Goal: Task Accomplishment & Management: Manage account settings

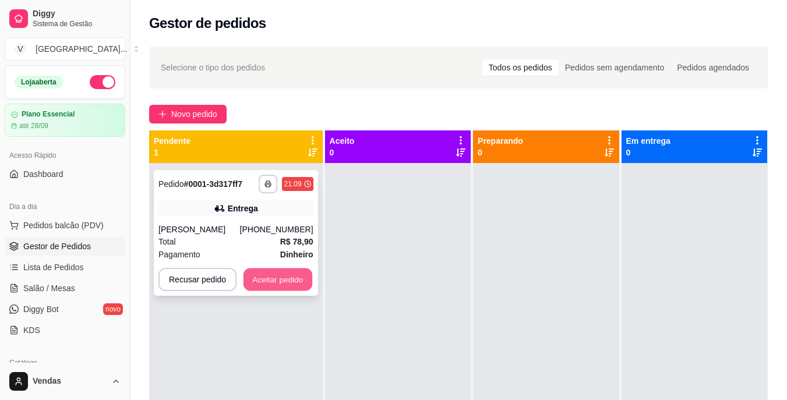
click at [264, 281] on button "Aceitar pedido" at bounding box center [277, 279] width 69 height 23
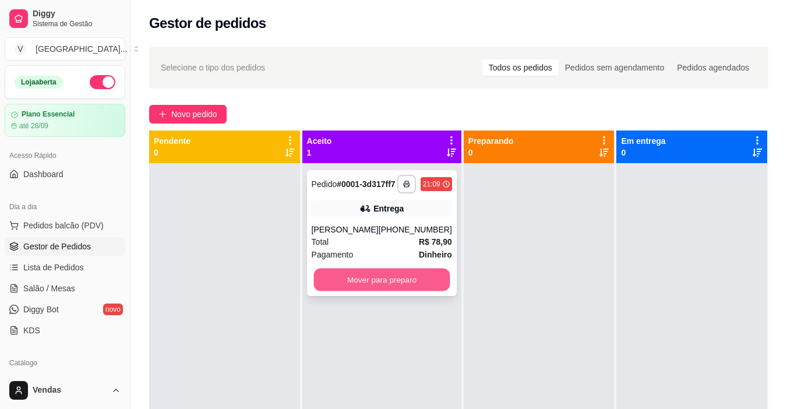
click at [353, 291] on button "Mover para preparo" at bounding box center [381, 279] width 136 height 23
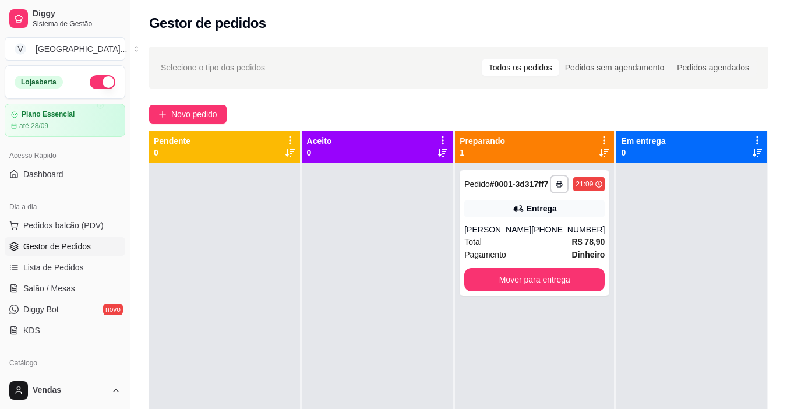
click at [353, 293] on div at bounding box center [377, 367] width 151 height 409
click at [582, 291] on button "Mover para entrega" at bounding box center [534, 279] width 140 height 23
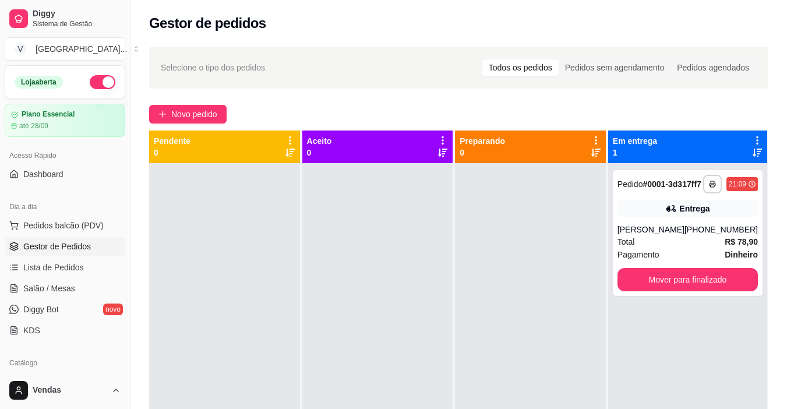
click at [323, 322] on div at bounding box center [377, 367] width 151 height 409
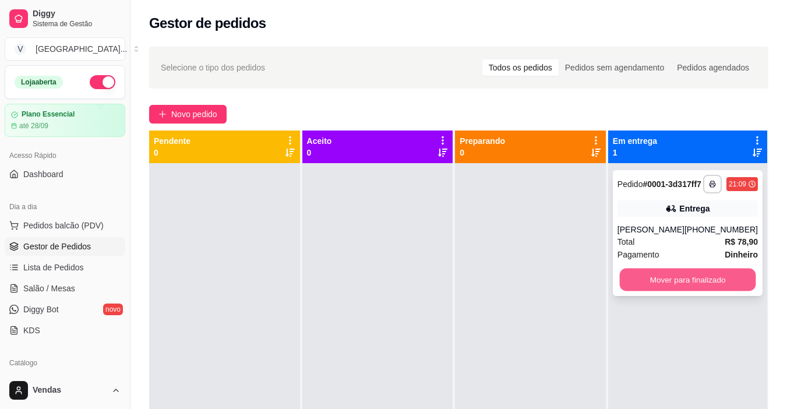
click at [688, 281] on button "Mover para finalizado" at bounding box center [687, 279] width 136 height 23
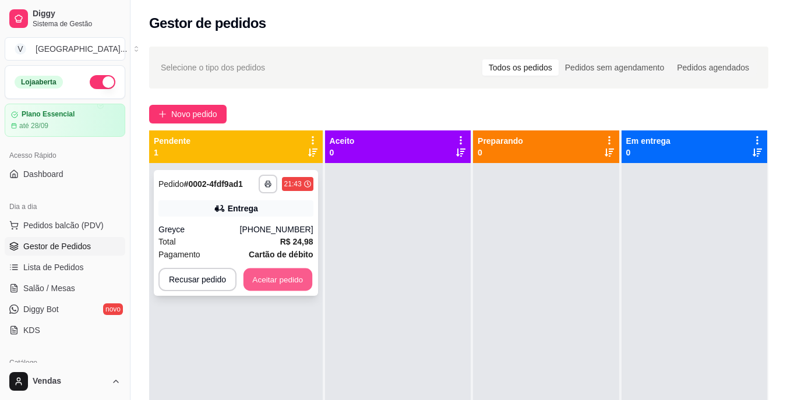
click at [298, 286] on button "Aceitar pedido" at bounding box center [277, 279] width 69 height 23
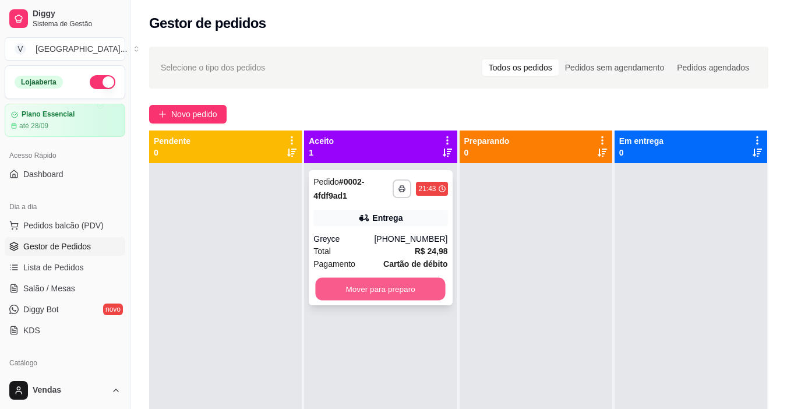
click at [352, 281] on button "Mover para preparo" at bounding box center [381, 289] width 130 height 23
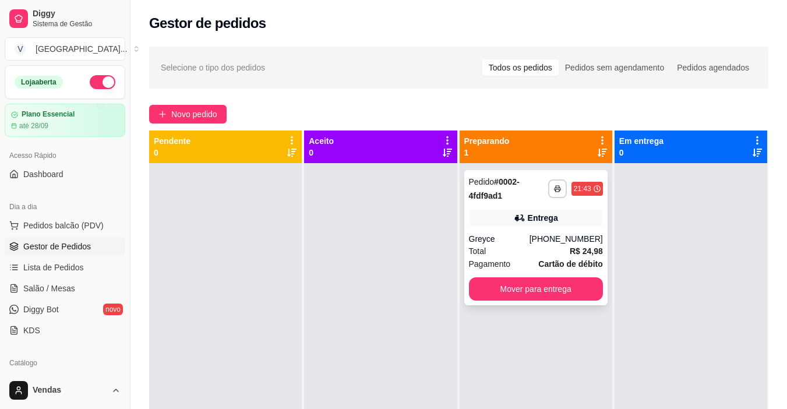
click at [479, 300] on div "**********" at bounding box center [535, 237] width 143 height 135
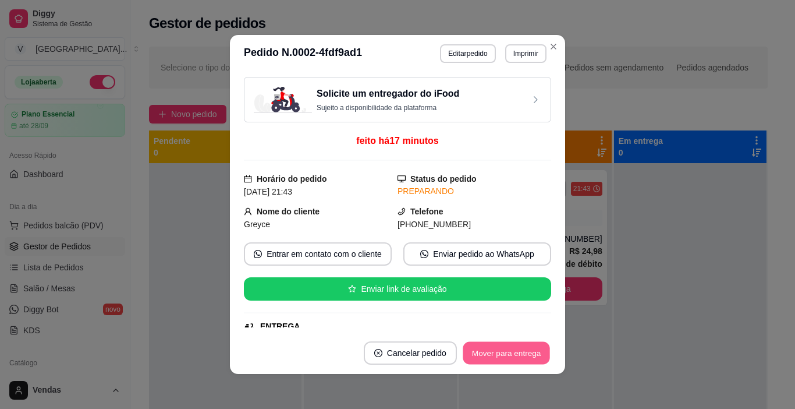
click at [504, 360] on button "Mover para entrega" at bounding box center [506, 353] width 87 height 23
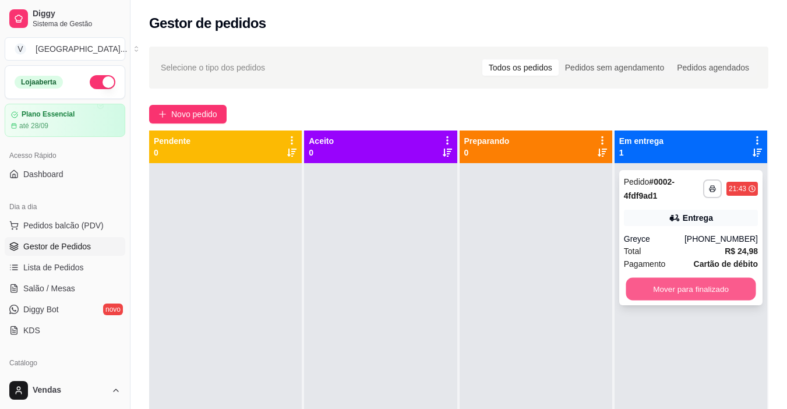
click at [649, 286] on button "Mover para finalizado" at bounding box center [690, 289] width 130 height 23
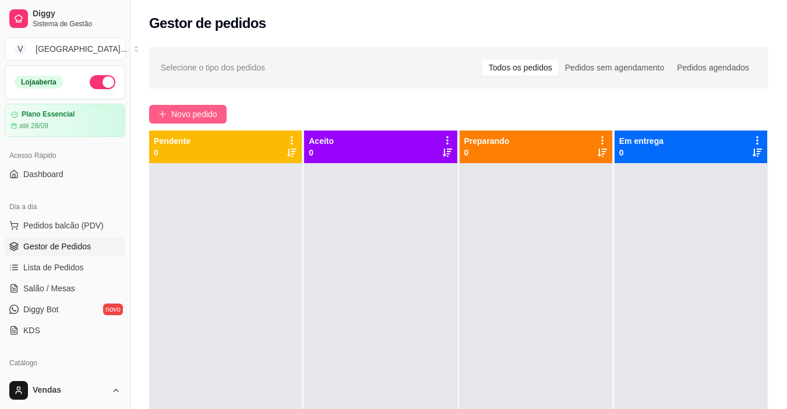
click at [167, 112] on button "Novo pedido" at bounding box center [187, 114] width 77 height 19
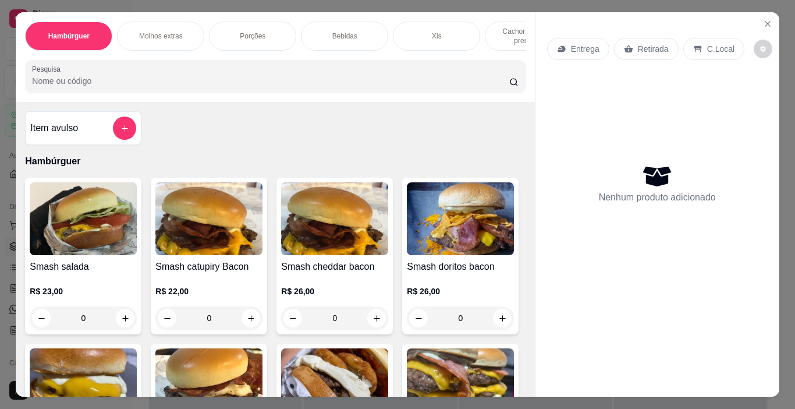
click at [502, 29] on p "Cachorro quente prensado" at bounding box center [529, 36] width 68 height 19
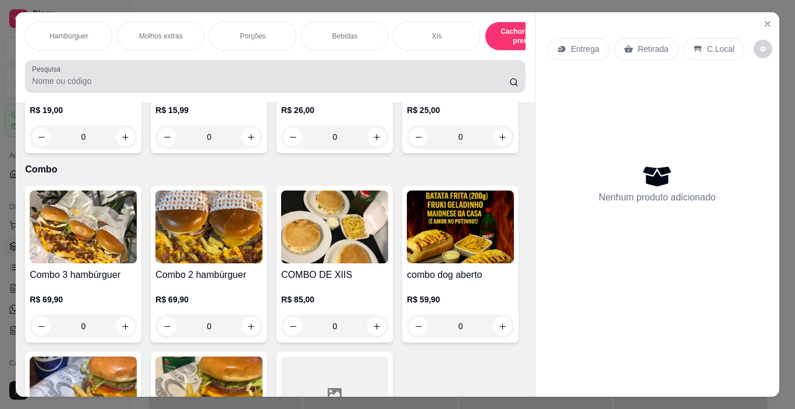
scroll to position [29, 0]
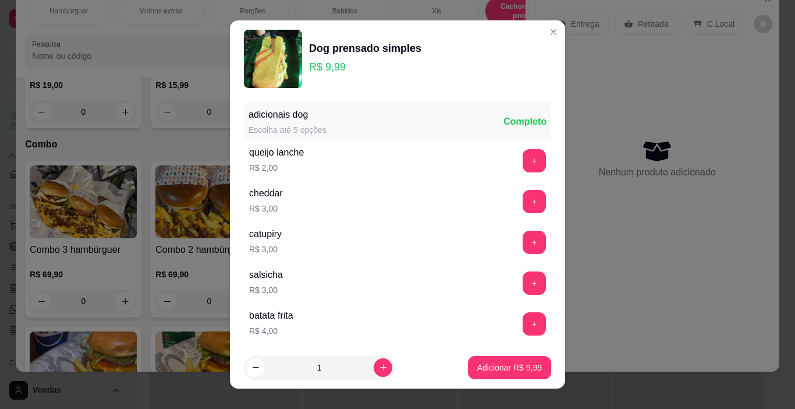
click at [489, 369] on p "Adicionar R$ 9,99" at bounding box center [509, 368] width 65 height 12
type input "1"
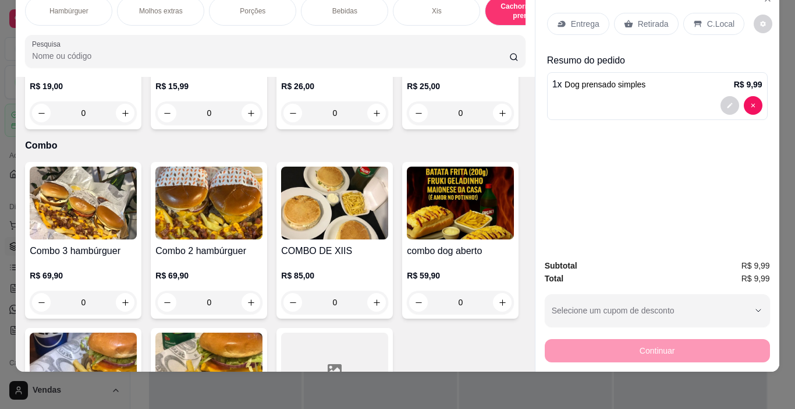
click at [583, 19] on p "Entrega" at bounding box center [585, 24] width 29 height 12
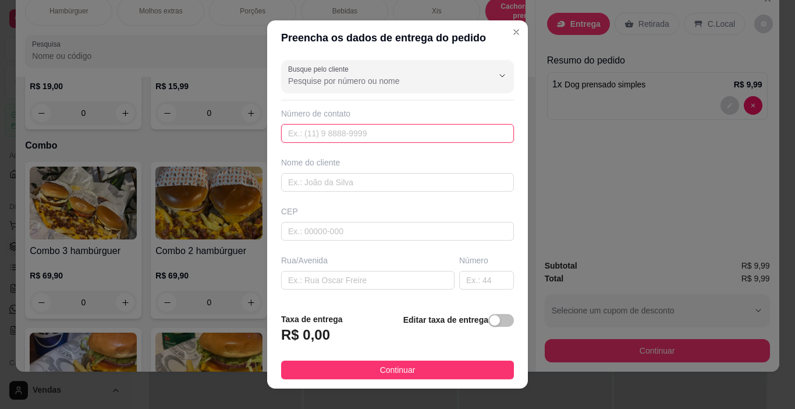
drag, startPoint x: 315, startPoint y: 133, endPoint x: 324, endPoint y: 166, distance: 33.9
click at [324, 162] on div "Busque pelo cliente Número de contato Nome do cliente CEP Rua/[GEOGRAPHIC_DATA]" at bounding box center [397, 179] width 261 height 248
type input "[PHONE_NUMBER]"
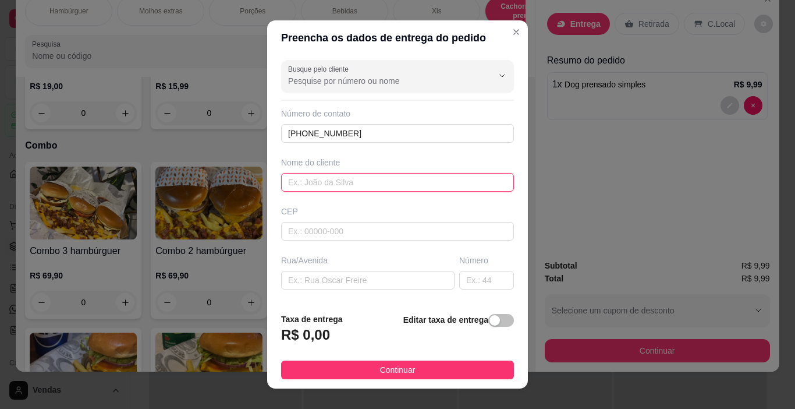
click at [319, 181] on input "text" at bounding box center [397, 182] width 233 height 19
type input "faby"
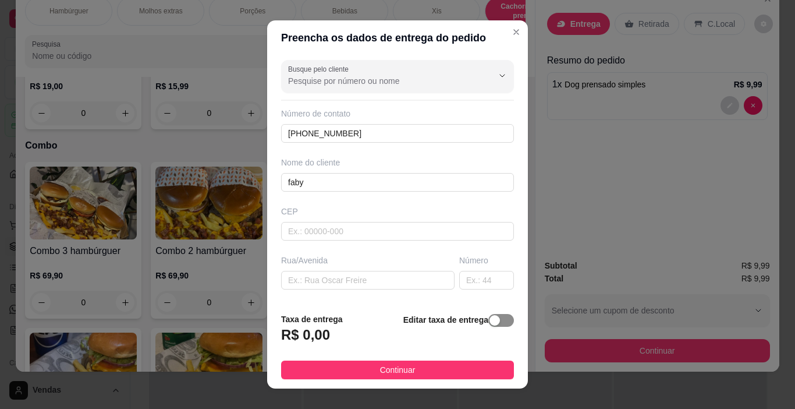
click at [489, 323] on span "button" at bounding box center [502, 320] width 26 height 13
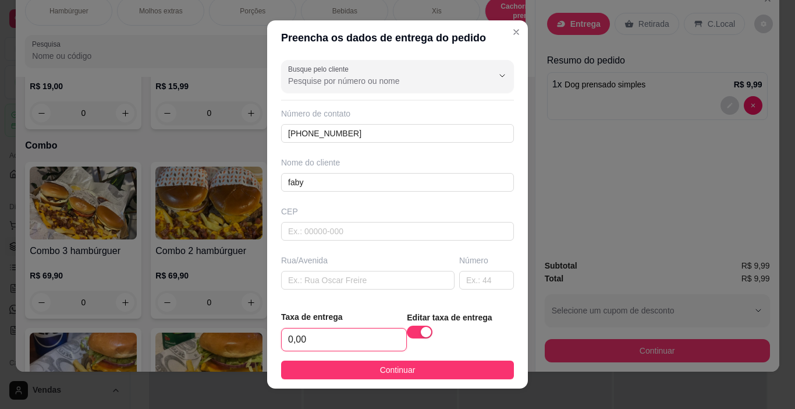
click at [327, 342] on input "0,00" at bounding box center [344, 339] width 125 height 22
click at [327, 341] on input "0,00" at bounding box center [344, 339] width 125 height 22
type input "5,00"
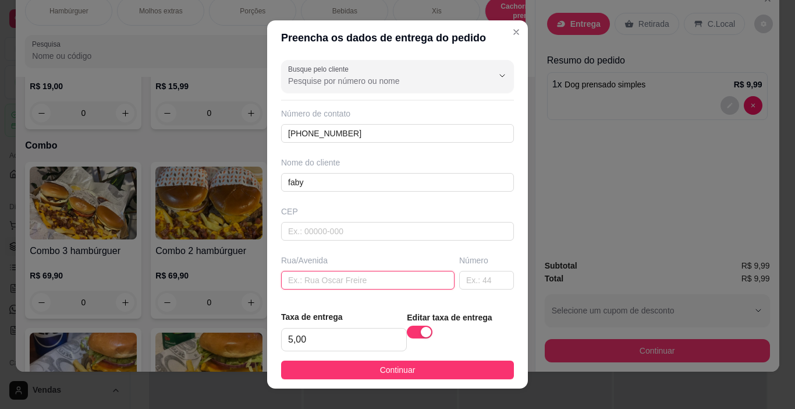
click at [307, 279] on input "text" at bounding box center [368, 280] width 174 height 19
type input "rua monsenhor [PERSON_NAME]"
click at [465, 275] on input "text" at bounding box center [486, 280] width 55 height 19
type input "245"
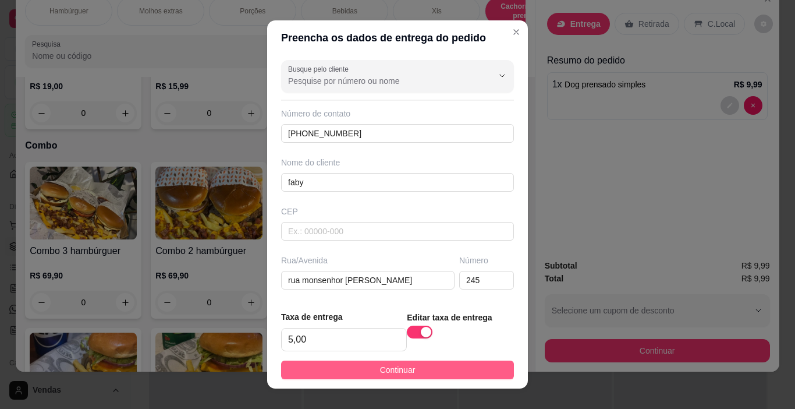
click at [439, 372] on button "Continuar" at bounding box center [397, 369] width 233 height 19
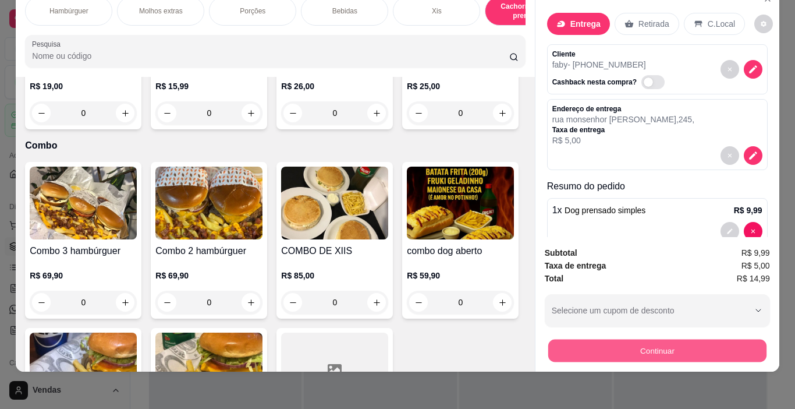
click at [675, 339] on button "Continuar" at bounding box center [657, 350] width 218 height 23
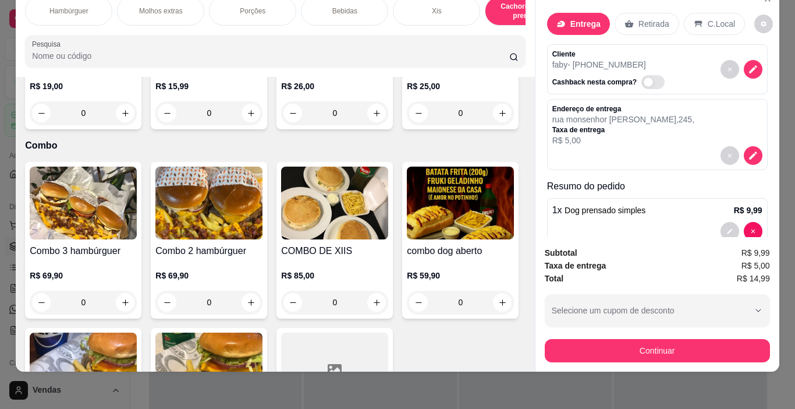
click at [352, 6] on p "Bebidas" at bounding box center [344, 10] width 25 height 9
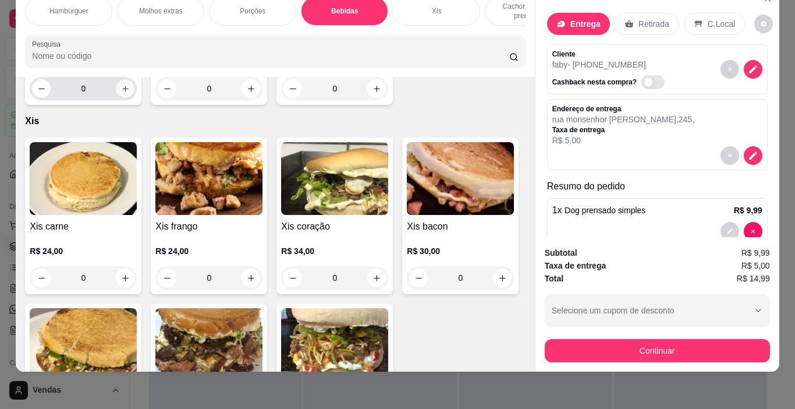
click at [121, 93] on icon "increase-product-quantity" at bounding box center [125, 88] width 9 height 9
type input "1"
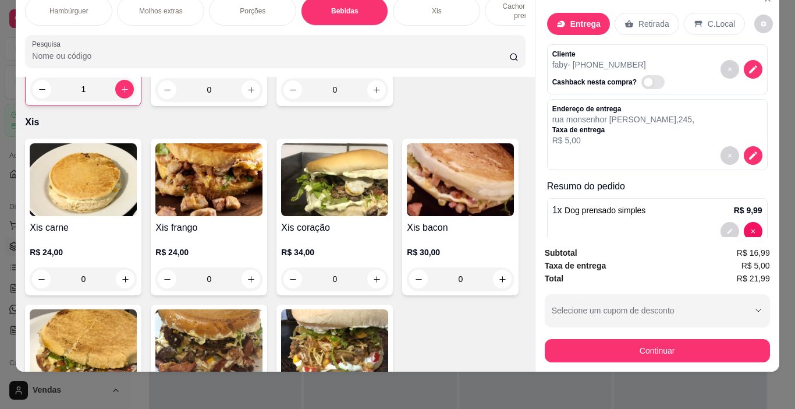
scroll to position [77, 0]
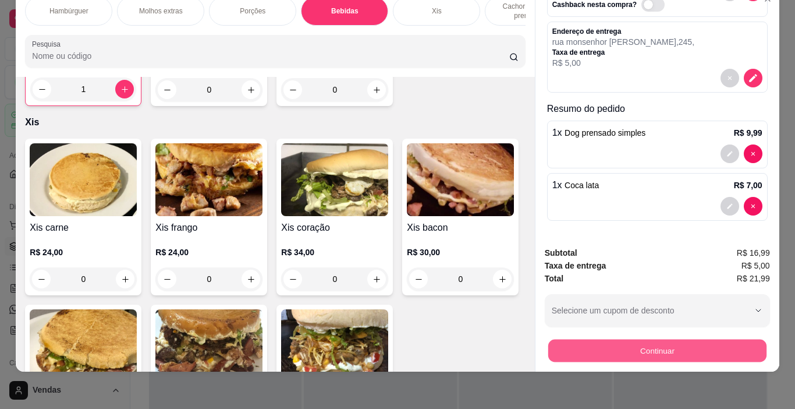
click at [692, 343] on button "Continuar" at bounding box center [657, 350] width 218 height 23
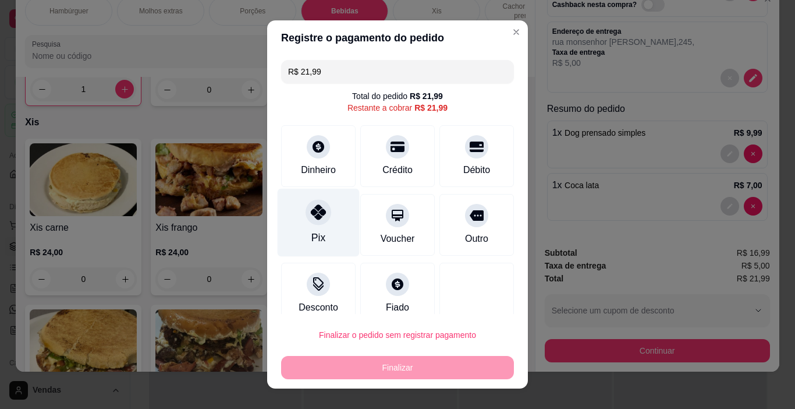
click at [320, 222] on div at bounding box center [319, 213] width 26 height 26
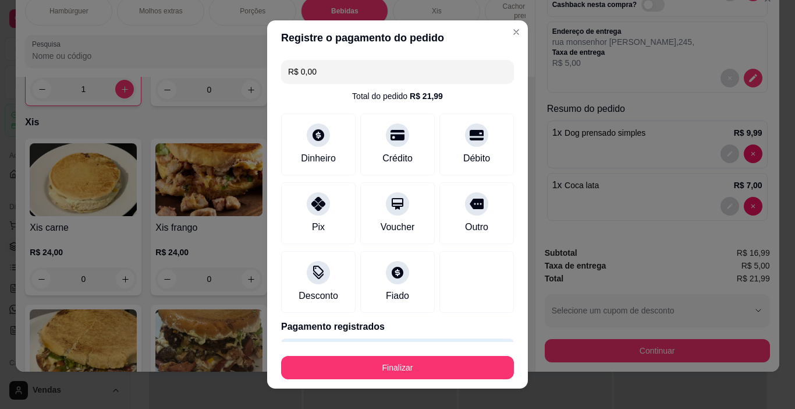
click at [300, 73] on input "R$ 0,00" at bounding box center [397, 71] width 219 height 23
click at [299, 73] on input "R$ 0,00" at bounding box center [397, 71] width 219 height 23
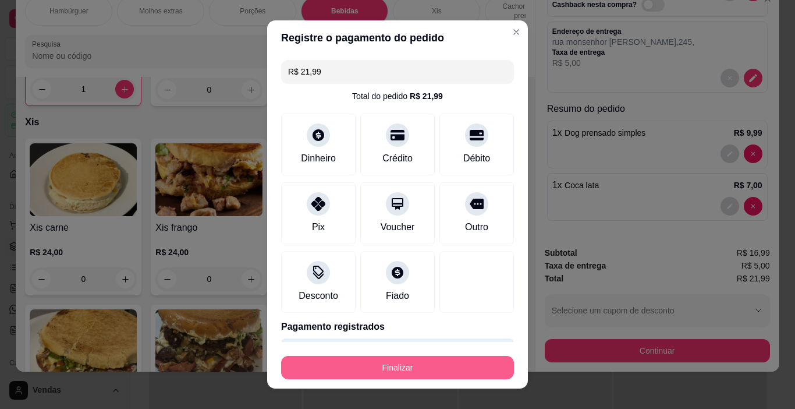
type input "R$ 21,99"
click at [368, 361] on button "Finalizar" at bounding box center [397, 367] width 233 height 23
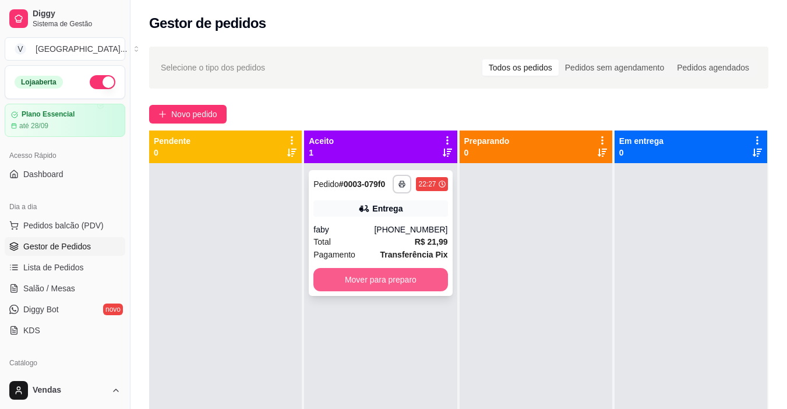
click at [353, 277] on button "Mover para preparo" at bounding box center [380, 279] width 134 height 23
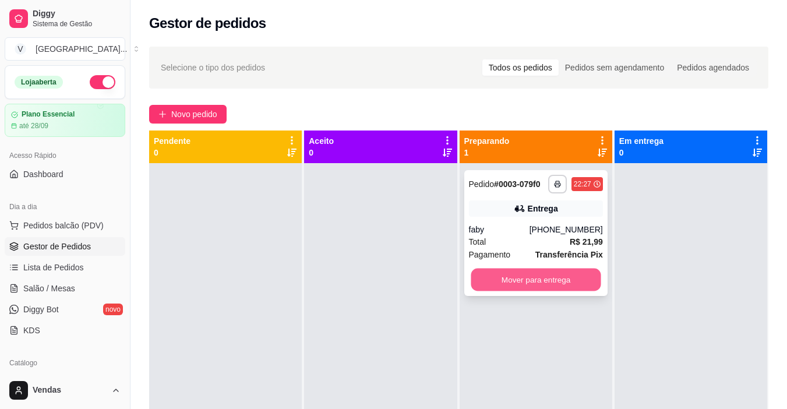
click at [508, 279] on button "Mover para entrega" at bounding box center [535, 279] width 130 height 23
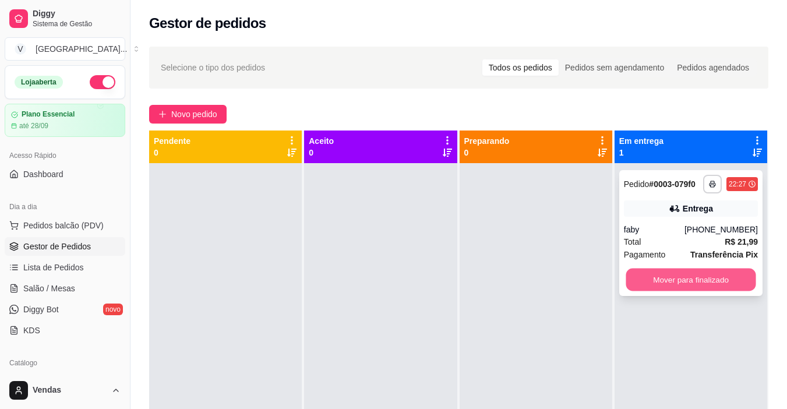
click at [694, 279] on button "Mover para finalizado" at bounding box center [690, 279] width 130 height 23
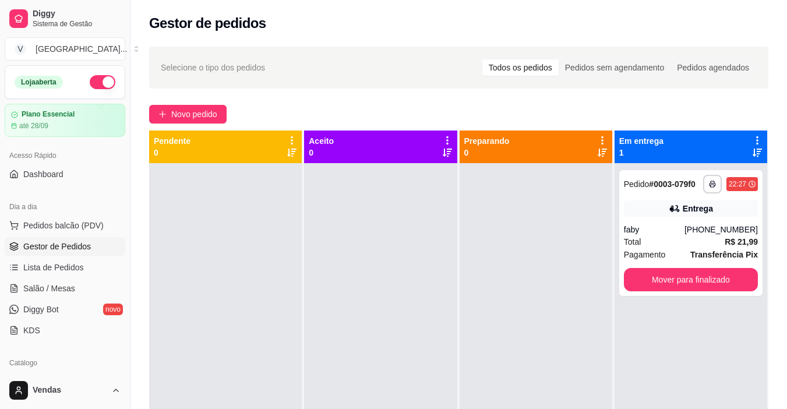
click at [94, 86] on button "button" at bounding box center [103, 82] width 26 height 14
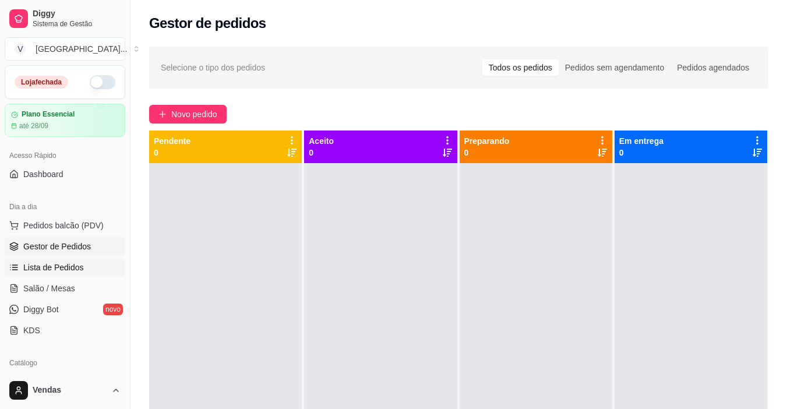
click at [51, 272] on span "Lista de Pedidos" at bounding box center [53, 267] width 61 height 12
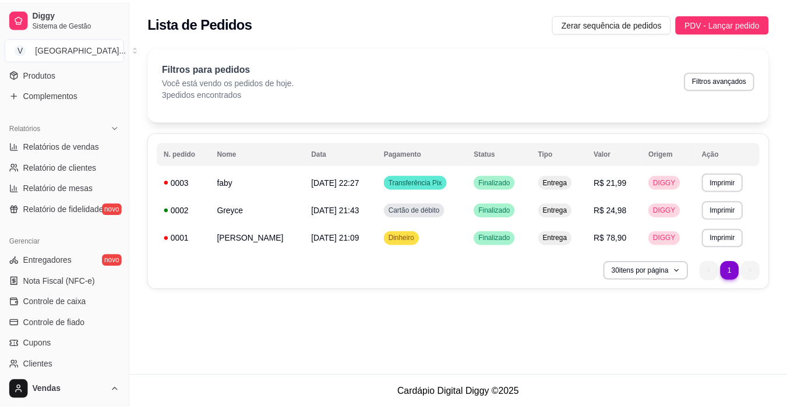
scroll to position [323, 0]
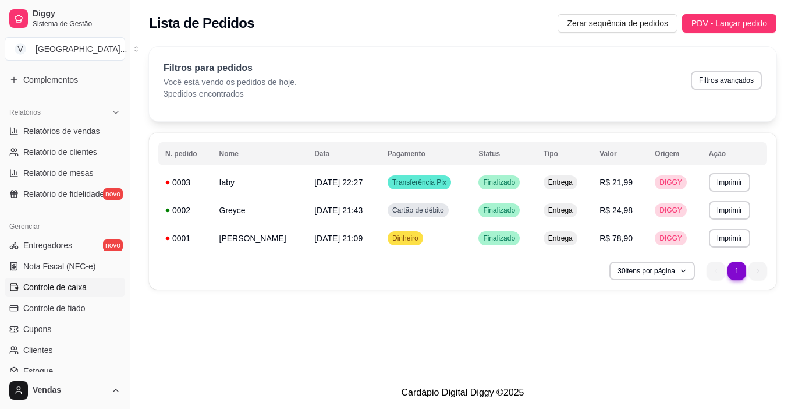
click at [75, 285] on span "Controle de caixa" at bounding box center [54, 287] width 63 height 12
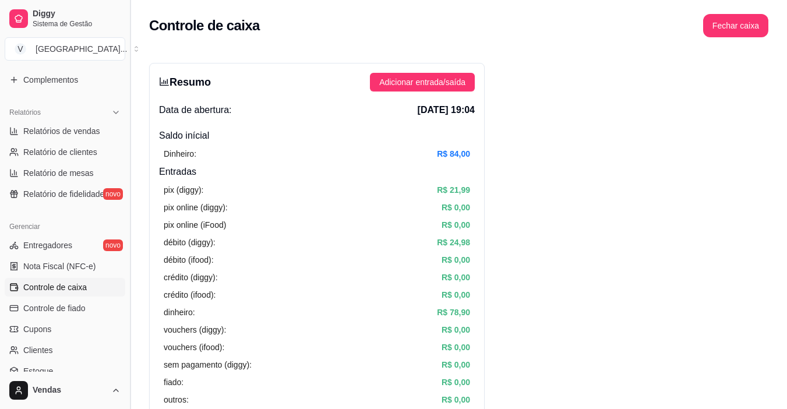
click at [125, 249] on button "Toggle Sidebar" at bounding box center [129, 204] width 9 height 409
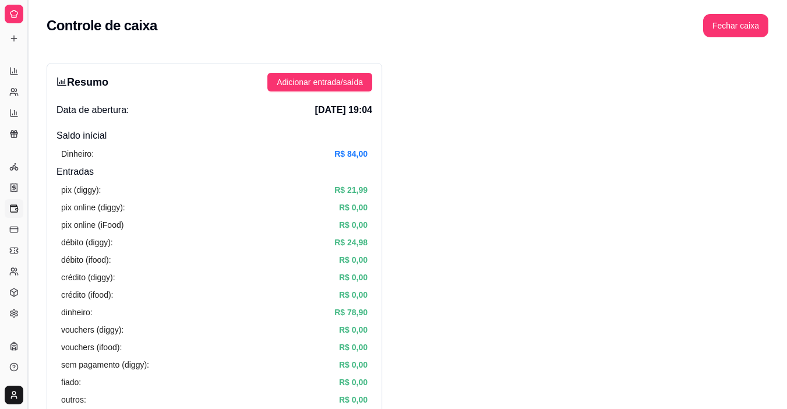
scroll to position [194, 0]
click at [26, 237] on button "Toggle Sidebar" at bounding box center [27, 204] width 9 height 409
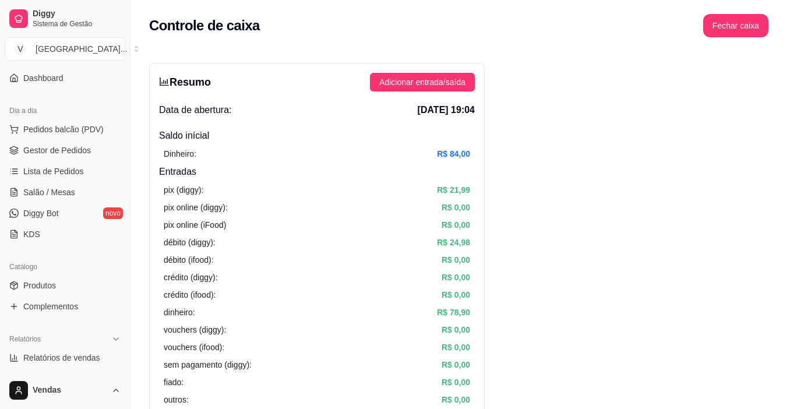
scroll to position [84, 0]
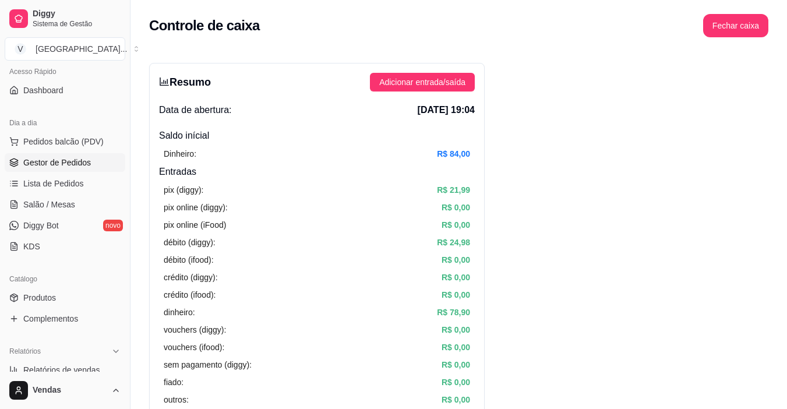
click at [75, 154] on link "Gestor de Pedidos" at bounding box center [65, 162] width 121 height 19
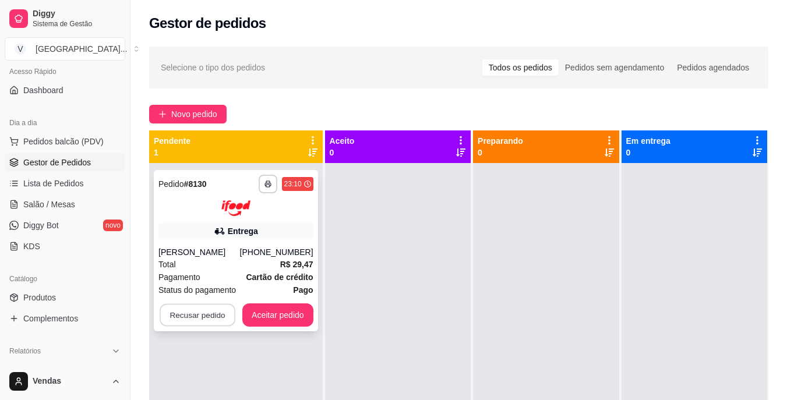
click at [173, 317] on button "Recusar pedido" at bounding box center [198, 314] width 76 height 23
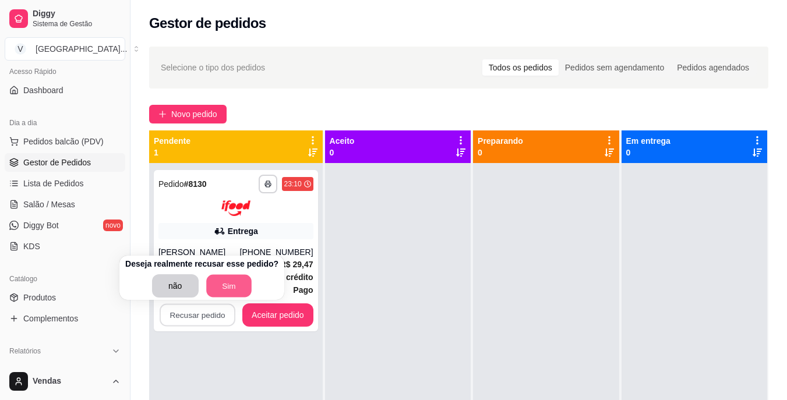
click at [219, 286] on button "Sim" at bounding box center [228, 286] width 45 height 23
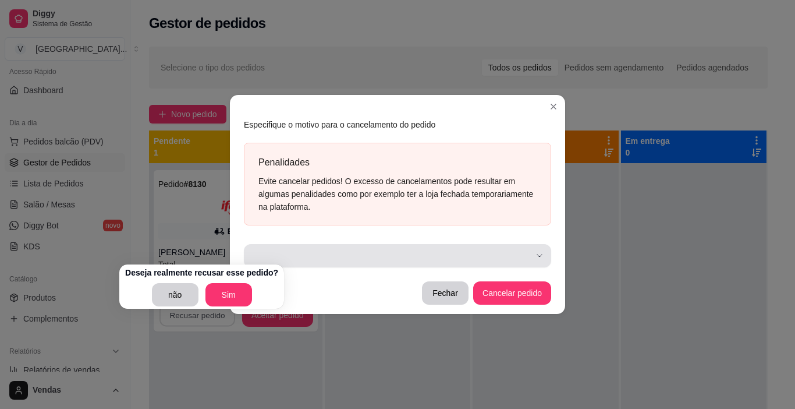
click at [538, 249] on button "button" at bounding box center [397, 255] width 307 height 23
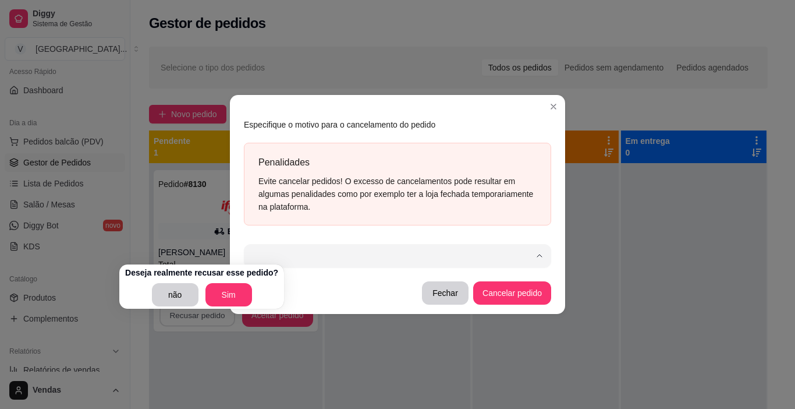
click at [307, 139] on span "Item indisponível" at bounding box center [392, 144] width 266 height 11
type input "503"
select select "503"
click at [516, 292] on button "Cancelar pedido" at bounding box center [513, 292] width 76 height 23
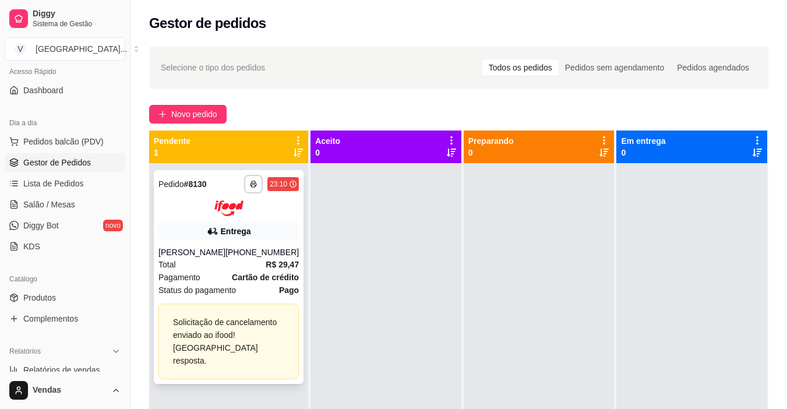
click at [189, 348] on div "Solicitação de cancelamento enviado ao ifood! [GEOGRAPHIC_DATA] resposta." at bounding box center [228, 341] width 111 height 51
